Goal: Information Seeking & Learning: Learn about a topic

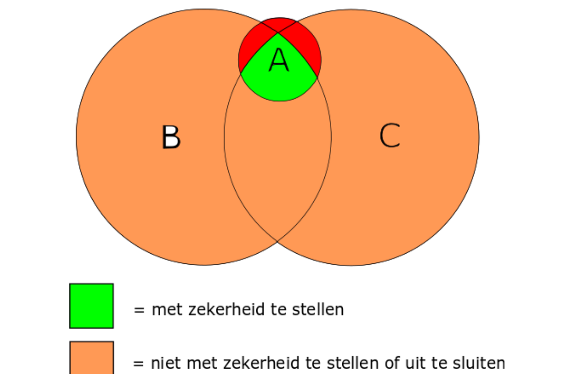
scroll to position [802, 0]
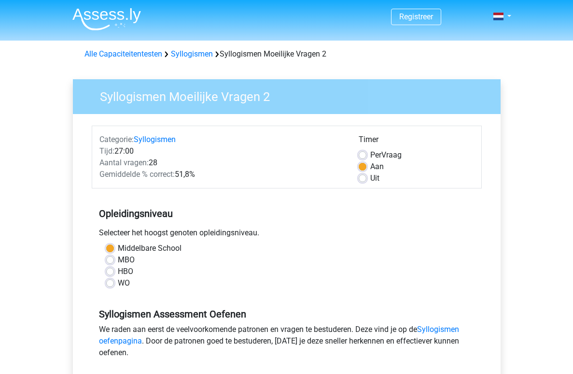
scroll to position [108, 0]
